Goal: Task Accomplishment & Management: Manage account settings

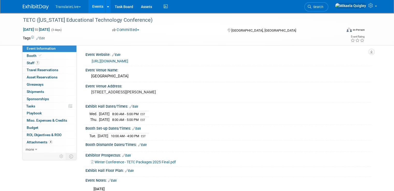
click at [93, 9] on link "Events" at bounding box center [97, 6] width 19 height 13
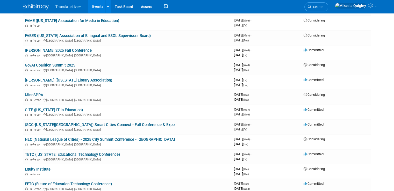
scroll to position [156, 0]
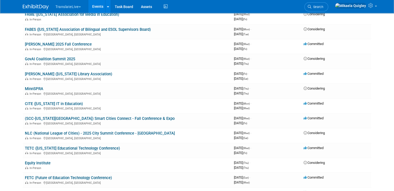
drag, startPoint x: 398, startPoint y: 40, endPoint x: 397, endPoint y: 96, distance: 56.0
click at [81, 116] on link "(SCC-[US_STATE][GEOGRAPHIC_DATA]) Smart Cities Connect - Fall Conference & Expo" at bounding box center [100, 118] width 150 height 5
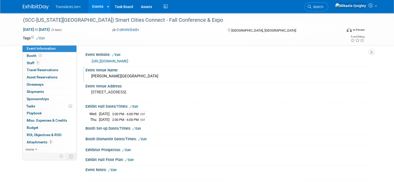
click at [144, 77] on div "[PERSON_NAME][GEOGRAPHIC_DATA]" at bounding box center [228, 76] width 278 height 8
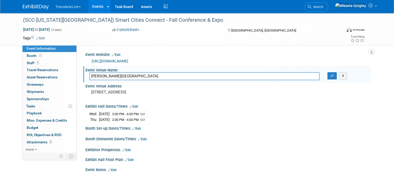
click at [171, 76] on input "Gaylord National Hotel & Convention Center" at bounding box center [204, 76] width 230 height 8
click at [175, 43] on div "Tags Edit Event Rating" at bounding box center [194, 39] width 350 height 9
click at [347, 76] on button "X" at bounding box center [343, 75] width 8 height 7
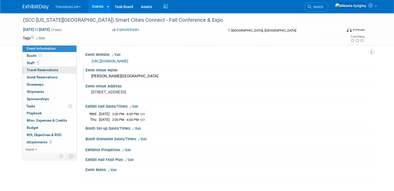
click at [47, 70] on span "Travel Reservations 0" at bounding box center [43, 70] width 32 height 4
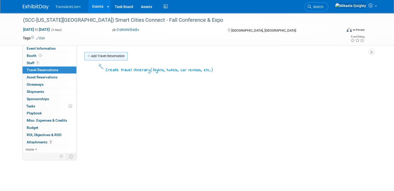
click at [108, 55] on link "Add Travel Reservation" at bounding box center [106, 56] width 43 height 8
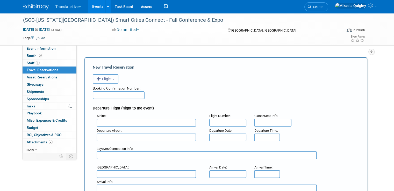
click at [109, 78] on button "Flight" at bounding box center [106, 78] width 26 height 9
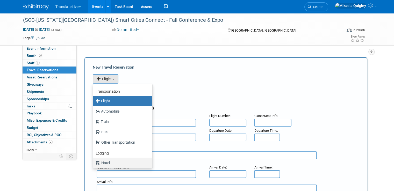
click at [114, 161] on label "Hotel" at bounding box center [122, 163] width 52 height 8
click at [94, 161] on input "Hotel" at bounding box center [91, 162] width 3 height 3
select select "6"
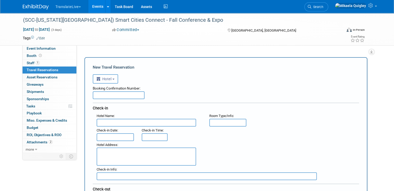
click at [110, 122] on input "text" at bounding box center [147, 123] width 100 height 8
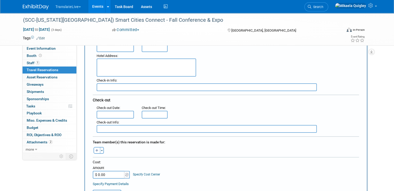
scroll to position [90, 0]
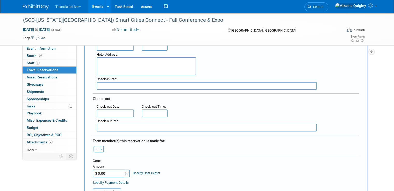
type input "MGM National Harbor"
click at [181, 65] on textarea at bounding box center [147, 66] width 100 height 18
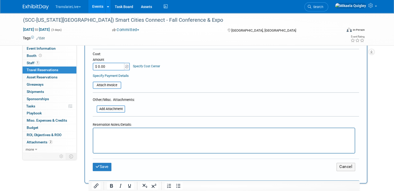
scroll to position [200, 0]
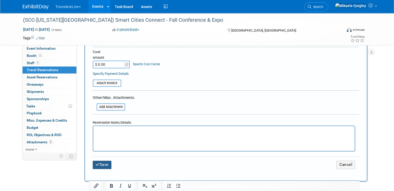
type textarea "101 MGM National Ave., Oxon Hill, MD, 20745, United States"
click at [97, 163] on button "Save" at bounding box center [102, 165] width 19 height 8
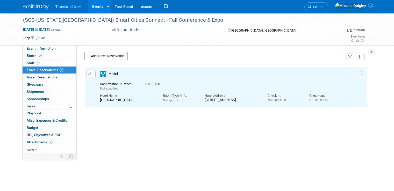
scroll to position [0, 0]
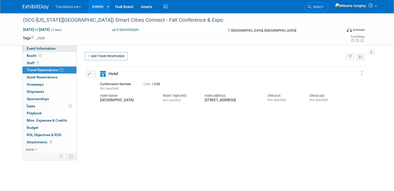
click at [50, 49] on span "Event Information" at bounding box center [41, 48] width 29 height 4
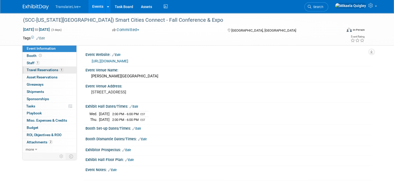
click at [49, 70] on span "Travel Reservations 1" at bounding box center [45, 70] width 37 height 4
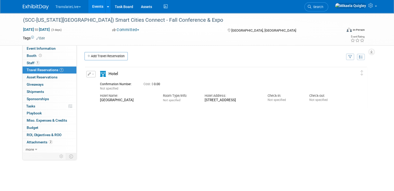
click at [86, 76] on button "button" at bounding box center [90, 74] width 9 height 6
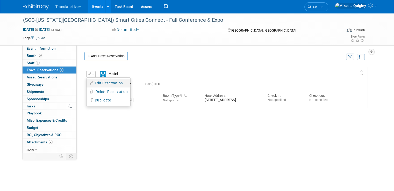
click at [105, 83] on button "Edit Reservation" at bounding box center [109, 84] width 44 height 8
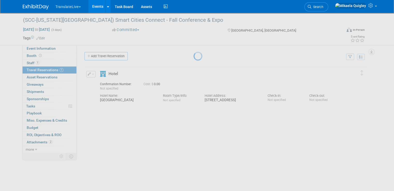
select select "10"
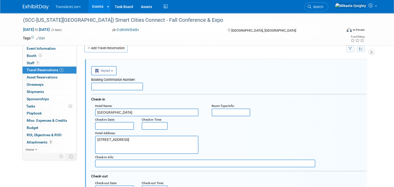
click at [116, 122] on input "text" at bounding box center [114, 126] width 39 height 8
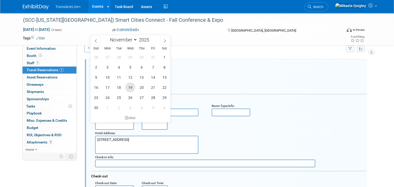
click at [129, 89] on span "19" at bounding box center [130, 87] width 10 height 10
type input "Nov 19, 2025"
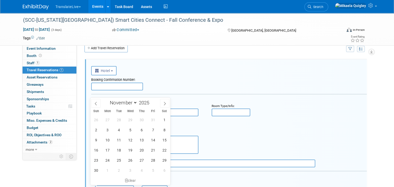
click at [112, 186] on input "text" at bounding box center [114, 190] width 39 height 8
click at [152, 150] on span "21" at bounding box center [153, 150] width 10 height 10
type input "Nov 21, 2025"
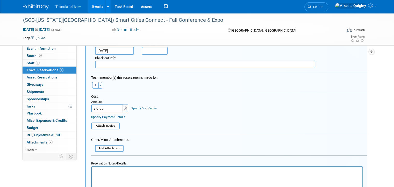
scroll to position [148, 0]
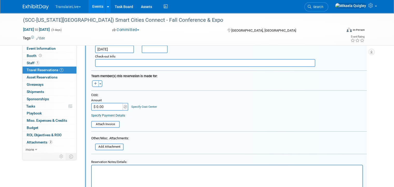
drag, startPoint x: 394, startPoint y: 115, endPoint x: 396, endPoint y: 123, distance: 9.1
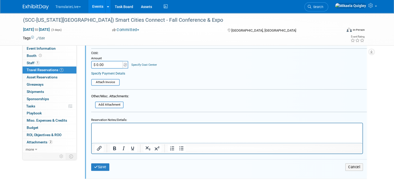
scroll to position [193, 0]
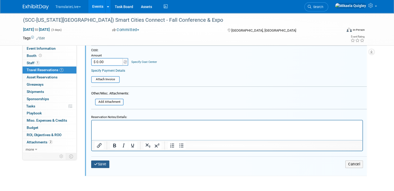
click at [100, 163] on button "Save" at bounding box center [100, 165] width 18 height 8
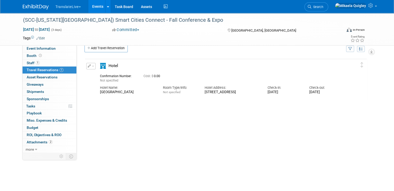
scroll to position [0, 0]
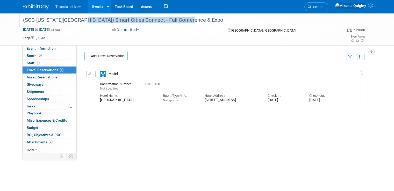
drag, startPoint x: 73, startPoint y: 19, endPoint x: 184, endPoint y: 24, distance: 110.2
click at [184, 24] on div "(SCC-[US_STATE][GEOGRAPHIC_DATA]) Smart Cities Connect - Fall Conference & Expo" at bounding box center [178, 20] width 315 height 9
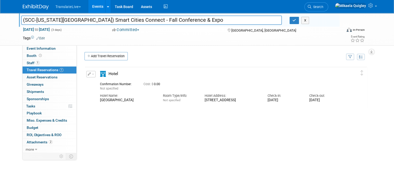
drag, startPoint x: 177, startPoint y: 31, endPoint x: 171, endPoint y: 33, distance: 6.3
click at [171, 32] on div "Nov 19, 2025 to Nov 21, 2025 (3 days) Nov 19, 2025 to Nov 21, 2025 Committed Co…" at bounding box center [194, 31] width 350 height 8
click at [172, 44] on div "(SCC-Washington D.C.) Smart Cities Connect - Fall Conference & Expo (SCC-Washin…" at bounding box center [197, 29] width 356 height 32
click at [39, 46] on link "Event Information" at bounding box center [50, 48] width 54 height 7
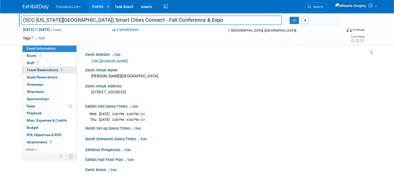
click at [52, 70] on span "Travel Reservations 1" at bounding box center [45, 70] width 37 height 4
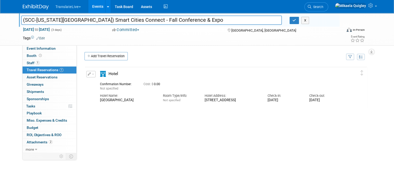
click at [88, 75] on button "button" at bounding box center [90, 74] width 9 height 6
click at [96, 80] on button "Edit Reservation" at bounding box center [109, 84] width 44 height 8
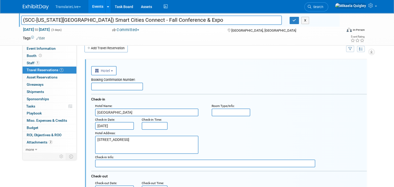
click at [102, 86] on input "text" at bounding box center [117, 87] width 52 height 8
paste input "978686105"
type input "978686105"
click at [145, 89] on div "Booking Confirmation Number: 978686105 Check-in Hotel Name : MGM National Harbo…" at bounding box center [229, 141] width 276 height 132
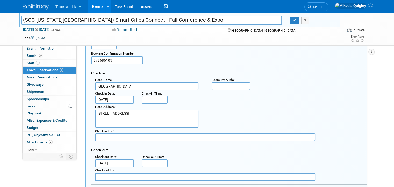
scroll to position [39, 0]
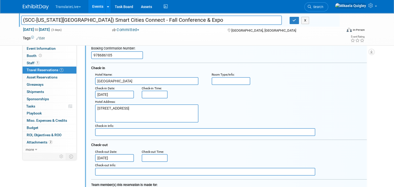
click at [222, 79] on input "text" at bounding box center [231, 81] width 39 height 8
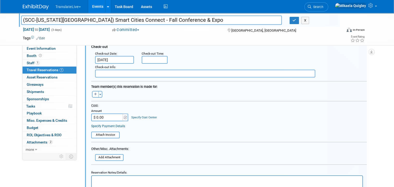
scroll to position [139, 0]
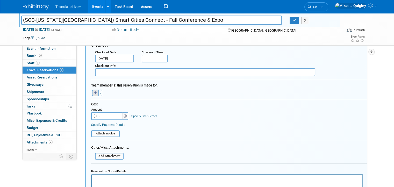
type input "King"
click at [94, 92] on icon "button" at bounding box center [95, 93] width 3 height 3
select select
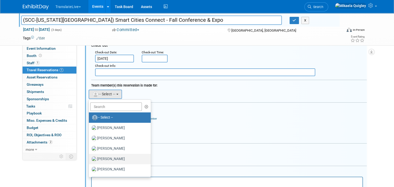
click at [117, 158] on label "[PERSON_NAME]" at bounding box center [119, 159] width 54 height 8
click at [90, 158] on input "[PERSON_NAME]" at bounding box center [87, 158] width 3 height 3
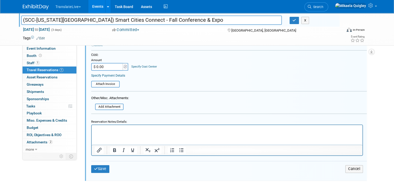
scroll to position [197, 0]
click at [96, 165] on button "Save" at bounding box center [100, 168] width 18 height 8
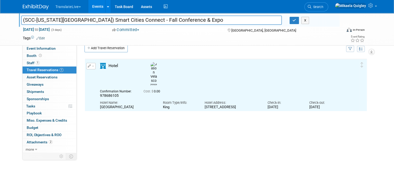
scroll to position [0, 0]
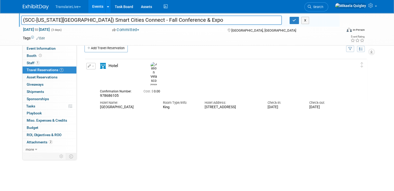
click at [221, 50] on div "Add Travel Reservation" at bounding box center [214, 49] width 262 height 10
click at [308, 20] on button "X" at bounding box center [305, 20] width 8 height 7
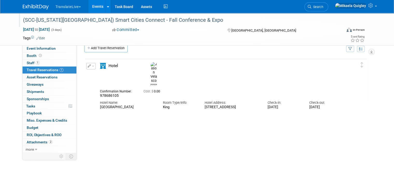
click at [91, 9] on link "Events" at bounding box center [97, 6] width 19 height 13
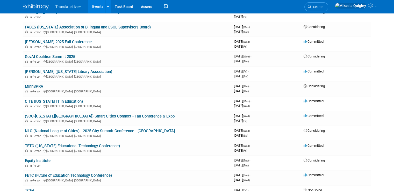
scroll to position [164, 0]
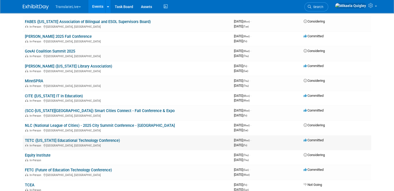
click at [81, 138] on link "TETC ([US_STATE] Educational Technology Conference)" at bounding box center [72, 140] width 95 height 5
